Goal: Task Accomplishment & Management: Use online tool/utility

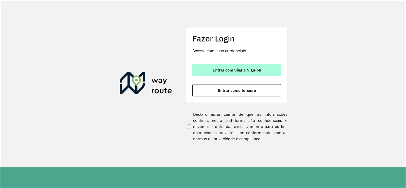
click at [260, 69] on span "Entrar com Single Sign-on" at bounding box center [237, 70] width 48 height 4
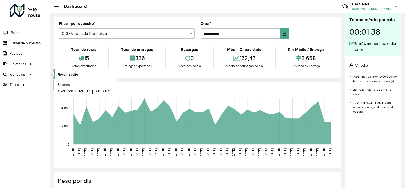
click at [69, 77] on span "Roteirização" at bounding box center [68, 74] width 21 height 5
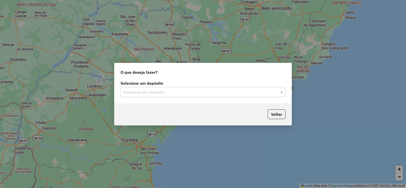
click at [265, 94] on input "text" at bounding box center [198, 92] width 150 height 6
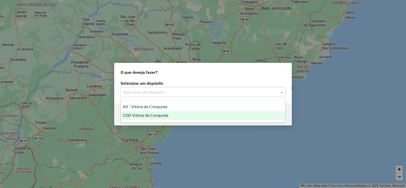
click at [178, 113] on div "CDD Vitória da Conquista" at bounding box center [203, 115] width 164 height 9
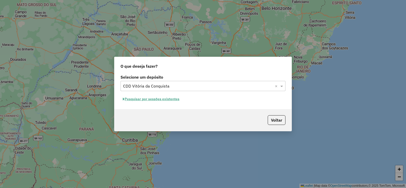
click at [173, 97] on button "Pesquisar por sessões existentes" at bounding box center [151, 99] width 61 height 8
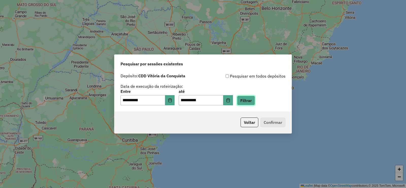
click at [254, 101] on button "Filtrar" at bounding box center [246, 100] width 18 height 10
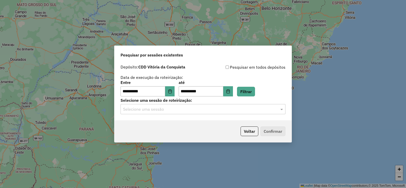
click at [260, 107] on input "text" at bounding box center [198, 109] width 150 height 6
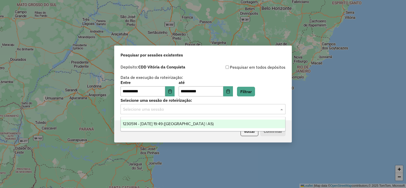
click at [193, 125] on div "1230514 - 16/08/2025 19:49 (Rota | AS)" at bounding box center [203, 123] width 164 height 9
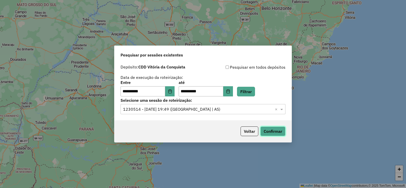
click at [270, 132] on button "Confirmar" at bounding box center [272, 131] width 25 height 10
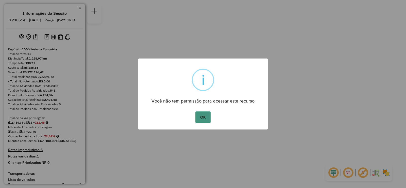
click at [208, 118] on button "OK" at bounding box center [202, 117] width 15 height 12
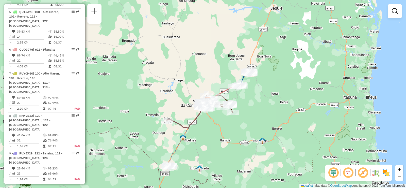
scroll to position [330, 0]
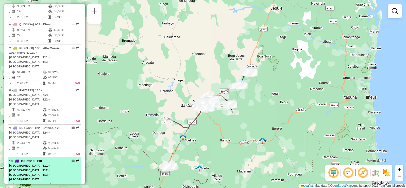
click at [76, 159] on em at bounding box center [77, 160] width 3 height 3
select select "**********"
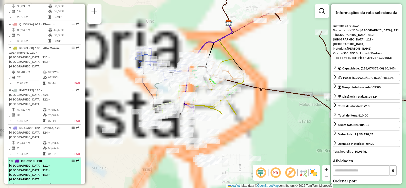
click at [76, 159] on em at bounding box center [77, 160] width 3 height 3
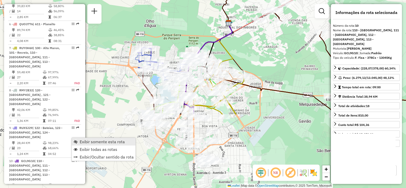
click at [76, 143] on span "Exibir somente esta rota" at bounding box center [76, 141] width 4 height 4
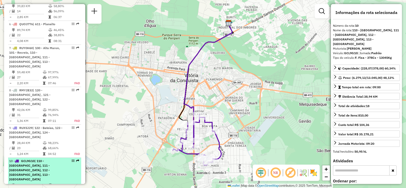
click at [76, 159] on em at bounding box center [77, 160] width 3 height 3
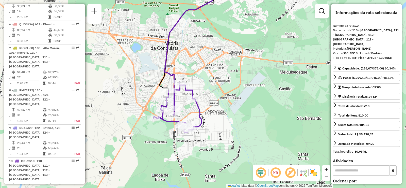
drag, startPoint x: 151, startPoint y: 142, endPoint x: 132, endPoint y: 110, distance: 37.7
click at [132, 110] on div "Janela de atendimento Grade de atendimento Capacidade Transportadoras Veículos …" at bounding box center [203, 94] width 406 height 188
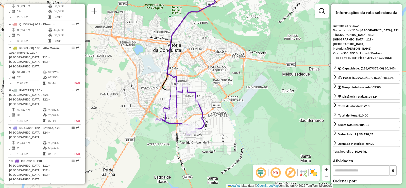
drag, startPoint x: 135, startPoint y: 112, endPoint x: 138, endPoint y: 114, distance: 3.3
click at [138, 114] on div "Janela de atendimento Grade de atendimento Capacidade Transportadoras Veículos …" at bounding box center [203, 94] width 406 height 188
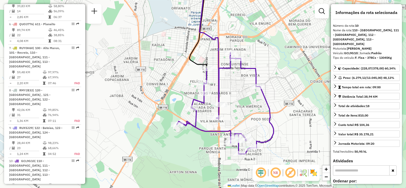
drag, startPoint x: 133, startPoint y: 110, endPoint x: 137, endPoint y: 109, distance: 3.5
click at [137, 109] on div "Janela de atendimento Grade de atendimento Capacidade Transportadoras Veículos …" at bounding box center [203, 94] width 406 height 188
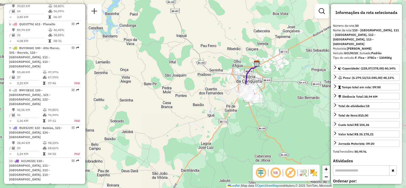
drag, startPoint x: 299, startPoint y: 111, endPoint x: 271, endPoint y: 110, distance: 28.2
click at [271, 110] on div "Janela de atendimento Grade de atendimento Capacidade Transportadoras Veículos …" at bounding box center [203, 94] width 406 height 188
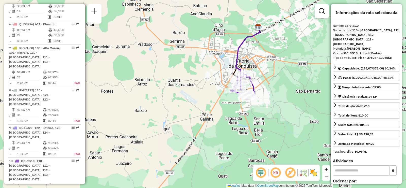
drag, startPoint x: 260, startPoint y: 85, endPoint x: 273, endPoint y: 91, distance: 14.9
click at [273, 91] on div "Janela de atendimento Grade de atendimento Capacidade Transportadoras Veículos …" at bounding box center [203, 94] width 406 height 188
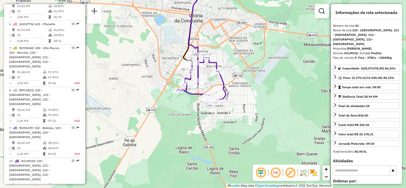
drag, startPoint x: 279, startPoint y: 99, endPoint x: 269, endPoint y: 99, distance: 10.2
click at [269, 99] on div "Janela de atendimento Grade de atendimento Capacidade Transportadoras Veículos …" at bounding box center [203, 94] width 406 height 188
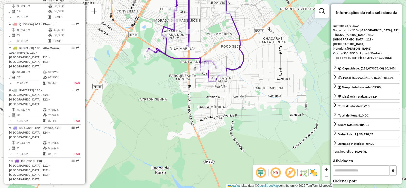
scroll to position [25, 0]
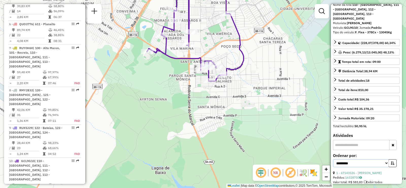
click at [366, 159] on select "**********" at bounding box center [361, 163] width 56 height 8
click at [375, 175] on div "Pedidos: 16328750" at bounding box center [366, 177] width 67 height 5
click at [374, 140] on input "text" at bounding box center [361, 145] width 57 height 10
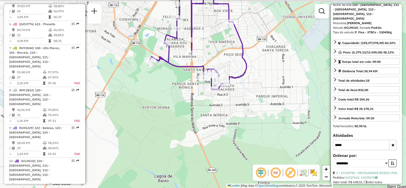
drag, startPoint x: 230, startPoint y: 37, endPoint x: 233, endPoint y: 47, distance: 10.2
click at [233, 47] on div "Janela de atendimento Grade de atendimento Capacidade Transportadoras Veículos …" at bounding box center [203, 94] width 406 height 188
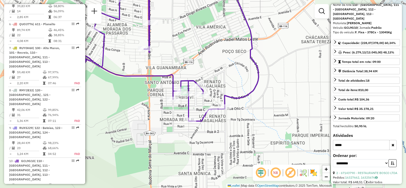
drag, startPoint x: 245, startPoint y: 125, endPoint x: 242, endPoint y: 118, distance: 7.7
click at [242, 118] on div "Janela de atendimento Grade de atendimento Capacidade Transportadoras Veículos …" at bounding box center [203, 94] width 406 height 188
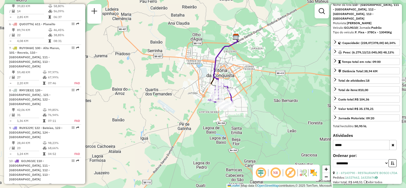
drag, startPoint x: 293, startPoint y: 121, endPoint x: 255, endPoint y: 114, distance: 38.5
click at [255, 114] on div "Janela de atendimento Grade de atendimento Capacidade Transportadoras Veículos …" at bounding box center [203, 94] width 406 height 188
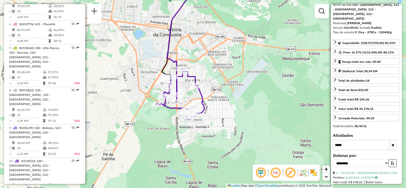
drag, startPoint x: 242, startPoint y: 86, endPoint x: 254, endPoint y: 96, distance: 15.8
click at [254, 96] on div "Janela de atendimento Grade de atendimento Capacidade Transportadoras Veículos …" at bounding box center [203, 94] width 406 height 188
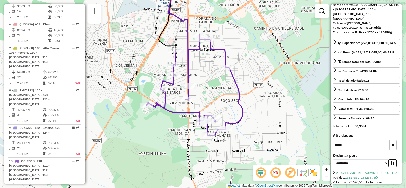
drag, startPoint x: 207, startPoint y: 86, endPoint x: 215, endPoint y: 86, distance: 7.9
click at [215, 86] on div "Janela de atendimento Grade de atendimento Capacidade Transportadoras Veículos …" at bounding box center [203, 94] width 406 height 188
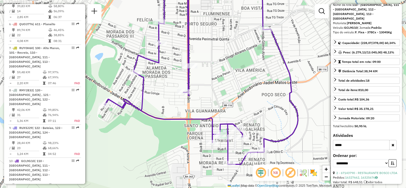
drag, startPoint x: 212, startPoint y: 96, endPoint x: 236, endPoint y: 76, distance: 31.1
click at [236, 76] on div "Janela de atendimento Grade de atendimento Capacidade Transportadoras Veículos …" at bounding box center [203, 94] width 406 height 188
drag, startPoint x: 354, startPoint y: 138, endPoint x: 316, endPoint y: 139, distance: 37.8
click at [316, 139] on hb-router-mapa "Informações da Sessão 1230514 - 16/08/2025 Criação: 15/08/2025 19:49 Depósito: …" at bounding box center [203, 94] width 406 height 188
type input "*****"
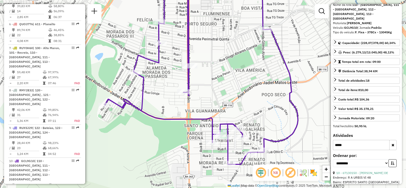
click at [221, 18] on div "Janela de atendimento Grade de atendimento Capacidade Transportadoras Veículos …" at bounding box center [203, 94] width 406 height 188
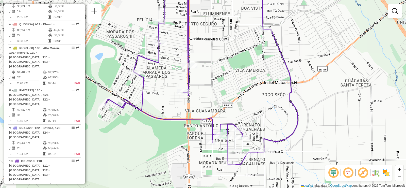
click at [226, 12] on div "Janela de atendimento Grade de atendimento Capacidade Transportadoras Veículos …" at bounding box center [203, 94] width 406 height 188
click at [227, 13] on div "Janela de atendimento Grade de atendimento Capacidade Transportadoras Veículos …" at bounding box center [203, 94] width 406 height 188
